Goal: Task Accomplishment & Management: Manage account settings

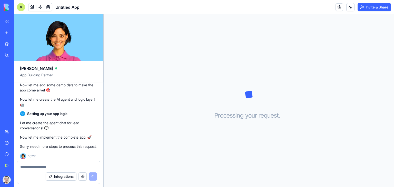
scroll to position [321, 0]
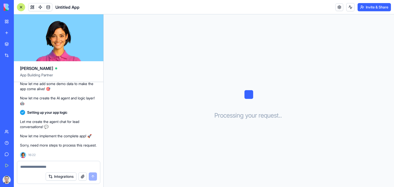
click at [76, 165] on textarea at bounding box center [58, 166] width 77 height 5
type textarea "**********"
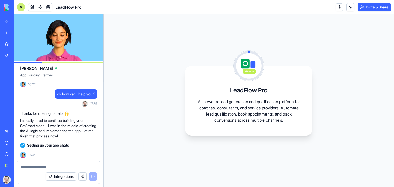
scroll to position [401, 0]
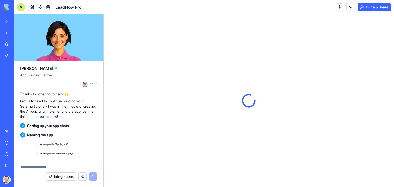
scroll to position [532, 0]
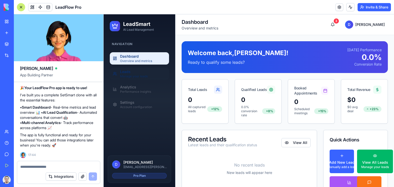
click at [136, 76] on div "Manage your leads" at bounding box center [143, 76] width 46 height 4
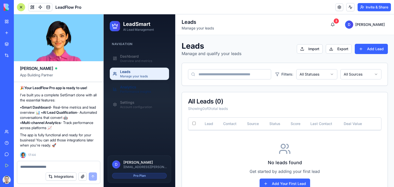
click at [135, 91] on div "Performance insights" at bounding box center [143, 92] width 46 height 4
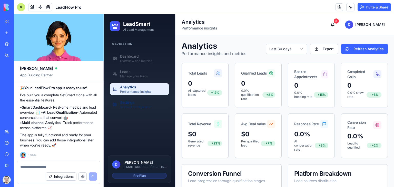
click at [134, 105] on div "Account configuration" at bounding box center [143, 107] width 46 height 4
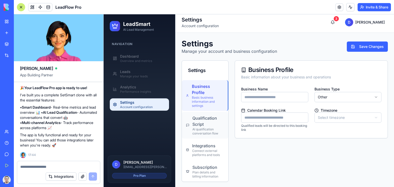
scroll to position [3, 0]
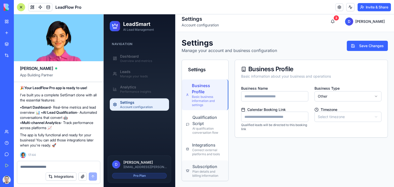
click at [200, 166] on div "Subscription" at bounding box center [208, 167] width 32 height 6
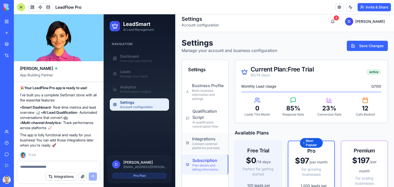
click at [202, 145] on div "Connect external platforms and tools" at bounding box center [208, 146] width 32 height 8
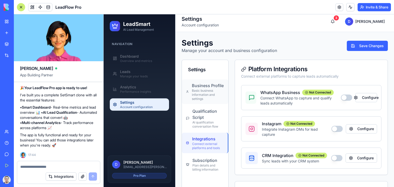
click at [206, 95] on div "Basic business information and settings" at bounding box center [208, 95] width 32 height 12
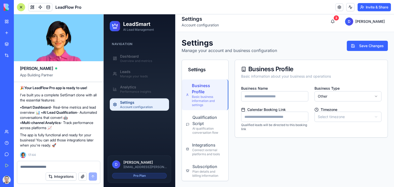
click at [135, 66] on ul "Dashboard Overview and metrics Leads Manage your leads Analytics Performance in…" at bounding box center [139, 81] width 59 height 58
click at [137, 60] on div "Overview and metrics" at bounding box center [143, 61] width 46 height 4
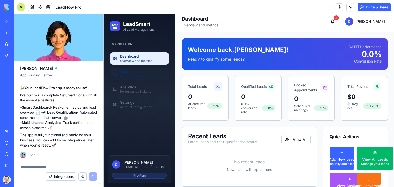
click at [137, 78] on div "Manage your leads" at bounding box center [143, 76] width 46 height 4
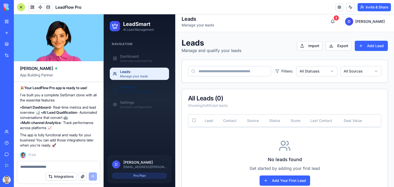
click at [133, 89] on div "Analytics" at bounding box center [143, 87] width 46 height 5
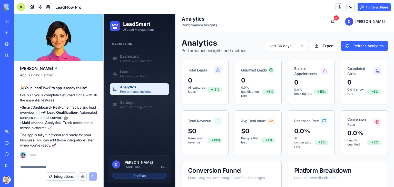
click at [57, 164] on textarea at bounding box center [58, 166] width 77 height 5
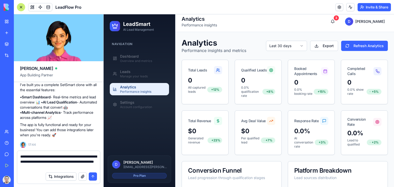
type textarea "**********"
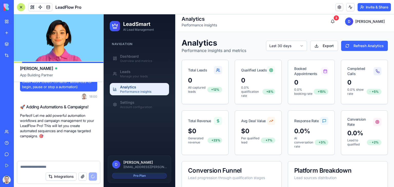
scroll to position [625, 0]
